Goal: Navigation & Orientation: Go to known website

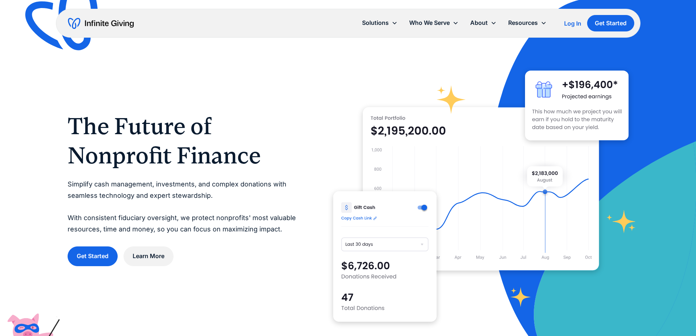
click at [573, 23] on div "Log In" at bounding box center [572, 23] width 17 height 6
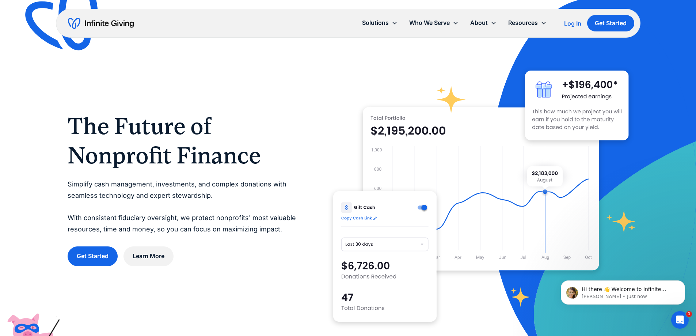
click at [573, 27] on link "Log In" at bounding box center [572, 23] width 17 height 9
